Goal: Transaction & Acquisition: Purchase product/service

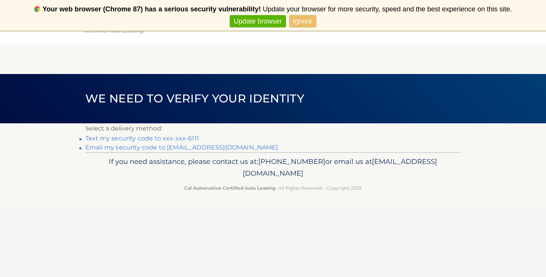
click at [304, 22] on link "Ignore" at bounding box center [302, 21] width 27 height 13
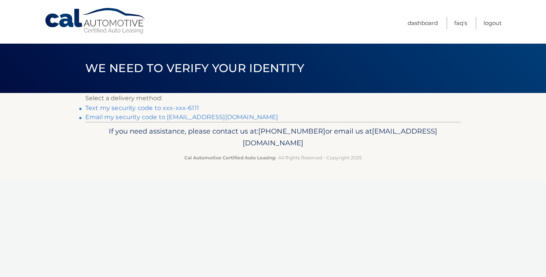
click at [184, 108] on link "Text my security code to xxx-xxx-6111" at bounding box center [142, 107] width 114 height 7
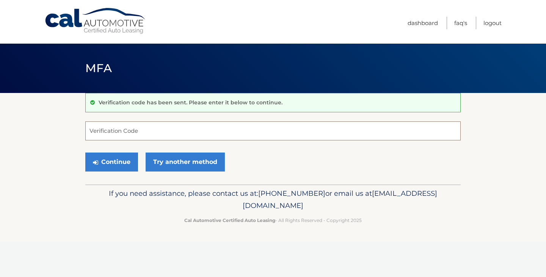
click at [116, 131] on input "Verification Code" at bounding box center [272, 130] width 375 height 19
type input "285114"
click at [114, 161] on button "Continue" at bounding box center [111, 161] width 53 height 19
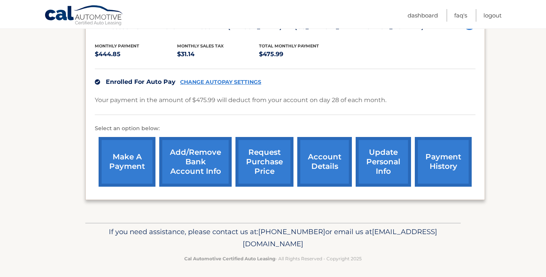
scroll to position [152, 0]
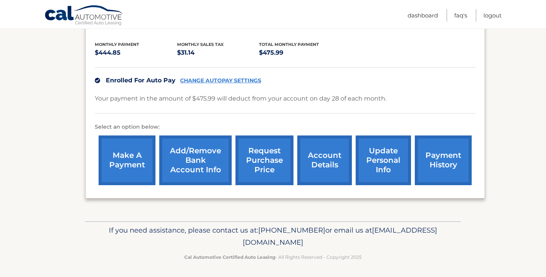
click at [135, 157] on link "make a payment" at bounding box center [127, 160] width 57 height 50
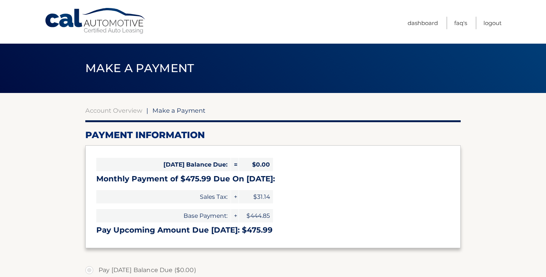
select select "NTAyMjBkODItZTUwMS00NDlkLThmYWYtOWZhNDJmMmMxNWZm"
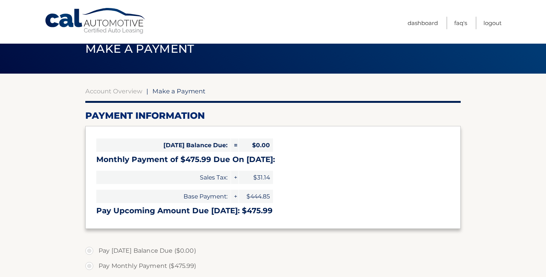
scroll to position [19, 0]
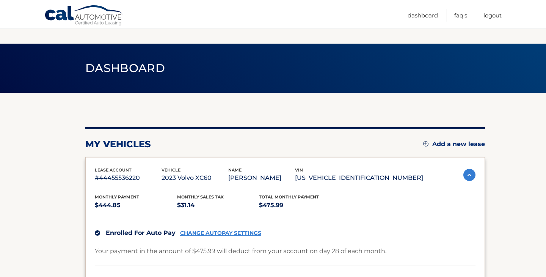
scroll to position [152, 0]
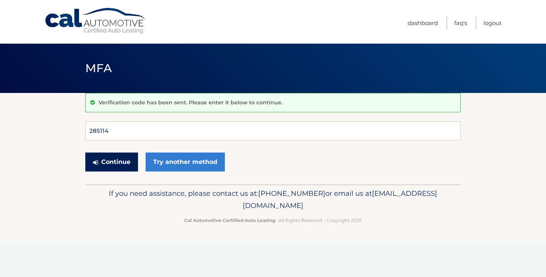
click at [123, 162] on button "Continue" at bounding box center [111, 161] width 53 height 19
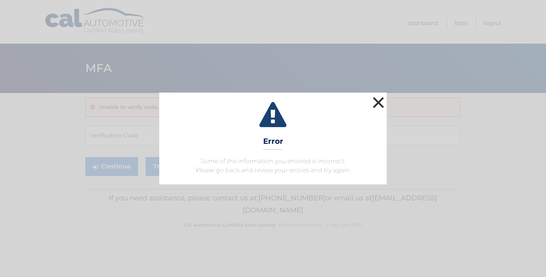
click at [377, 104] on button "×" at bounding box center [378, 102] width 15 height 15
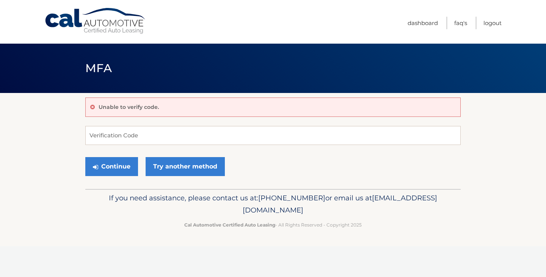
click at [229, 113] on div "Unable to verify code." at bounding box center [272, 106] width 375 height 19
click at [223, 110] on div "Unable to verify code." at bounding box center [272, 106] width 375 height 19
click at [104, 164] on button "Continue" at bounding box center [111, 166] width 53 height 19
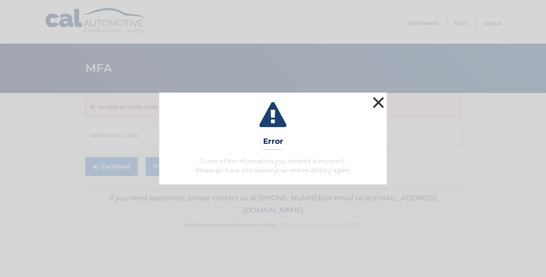
click at [377, 103] on button "×" at bounding box center [378, 102] width 15 height 15
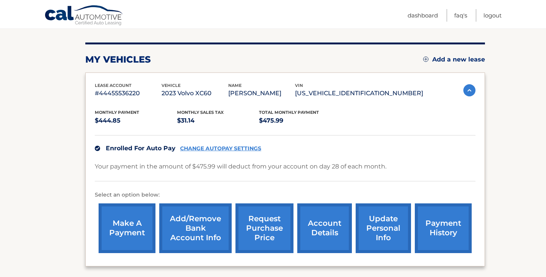
scroll to position [86, 0]
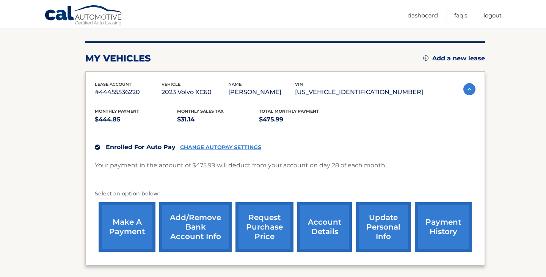
click at [321, 234] on link "account details" at bounding box center [324, 227] width 55 height 50
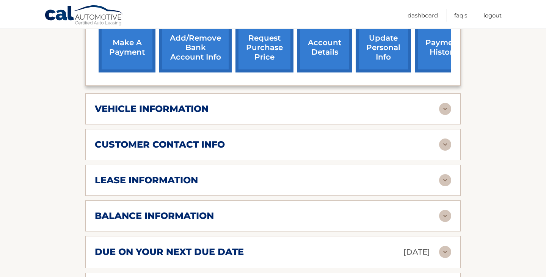
scroll to position [281, 0]
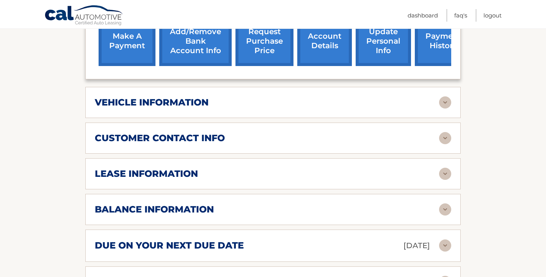
click at [444, 171] on img at bounding box center [445, 174] width 12 height 12
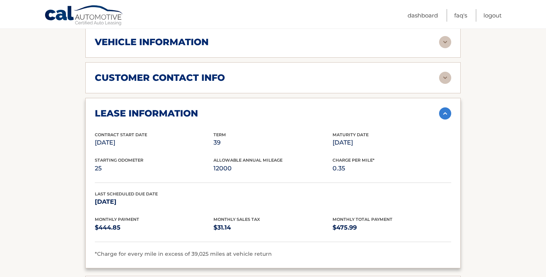
scroll to position [341, 0]
